Goal: Navigation & Orientation: Find specific page/section

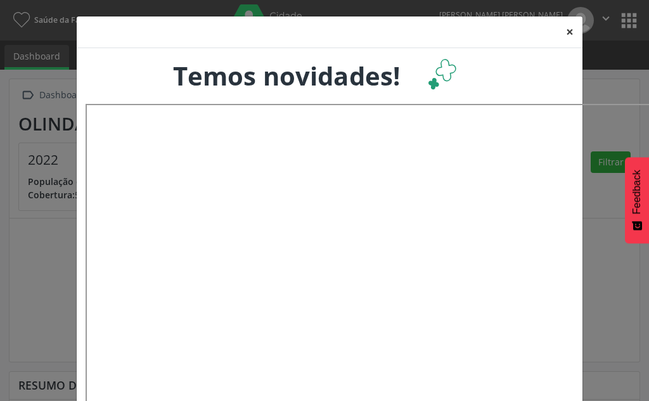
click at [563, 33] on button "×" at bounding box center [569, 31] width 25 height 31
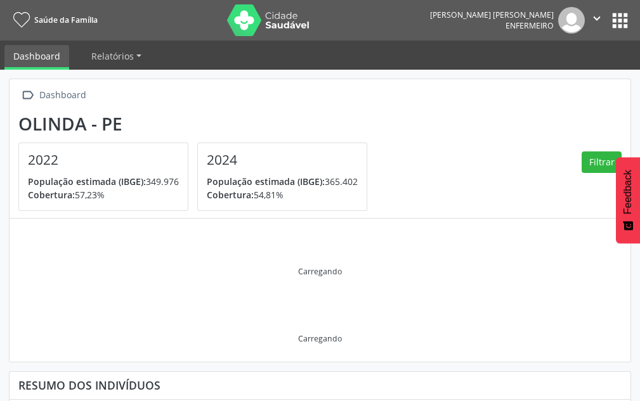
click at [616, 12] on button "apps" at bounding box center [620, 21] width 22 height 22
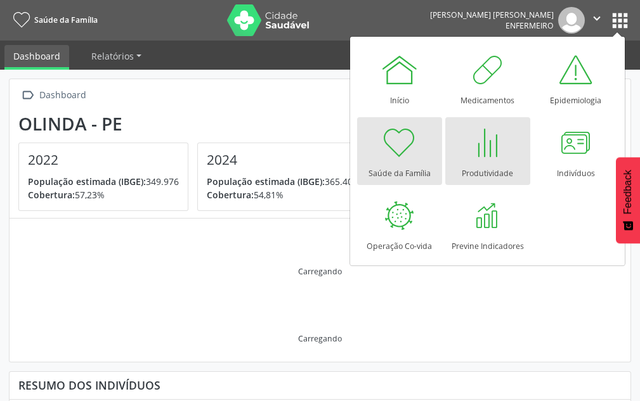
click at [498, 143] on div at bounding box center [488, 143] width 38 height 38
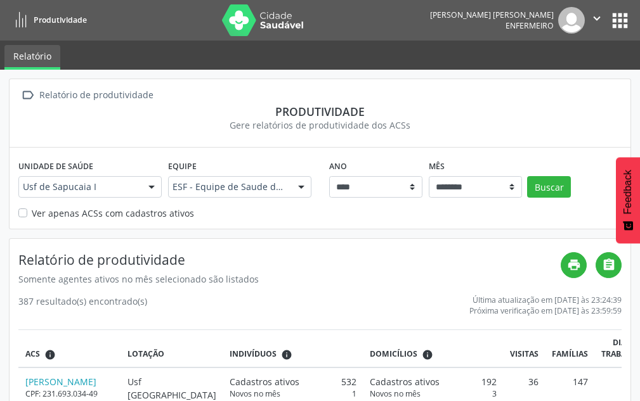
click at [598, 11] on icon "" at bounding box center [597, 18] width 14 height 14
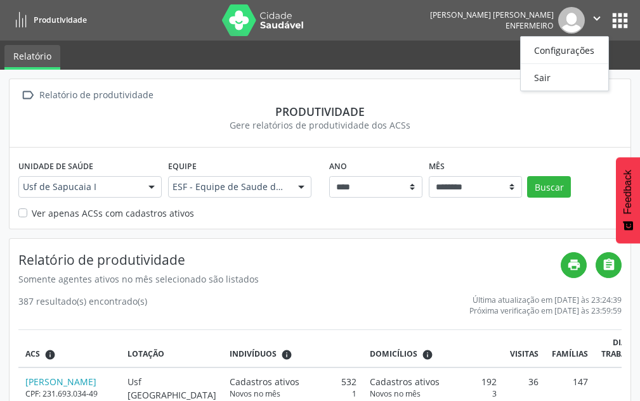
click at [620, 23] on button "apps" at bounding box center [620, 21] width 22 height 22
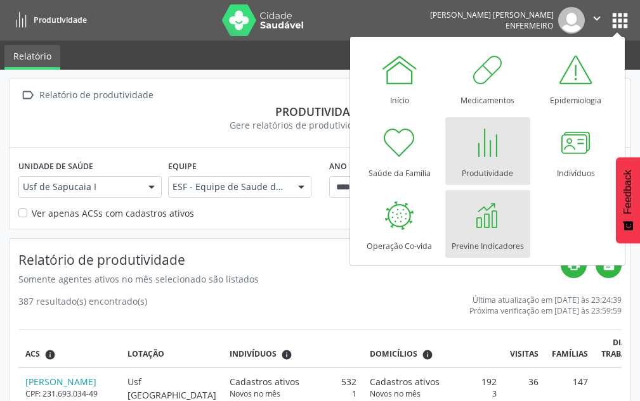
click at [474, 211] on div at bounding box center [488, 216] width 38 height 38
